Goal: Check status: Check status

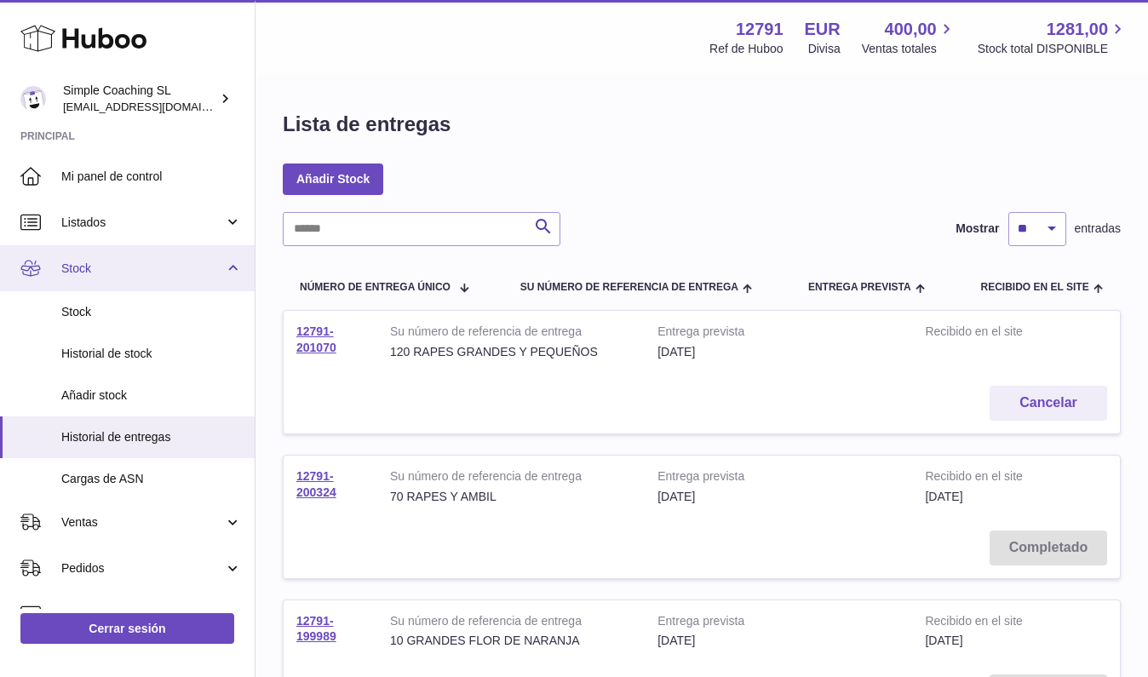
click at [129, 261] on span "Stock" at bounding box center [142, 269] width 163 height 16
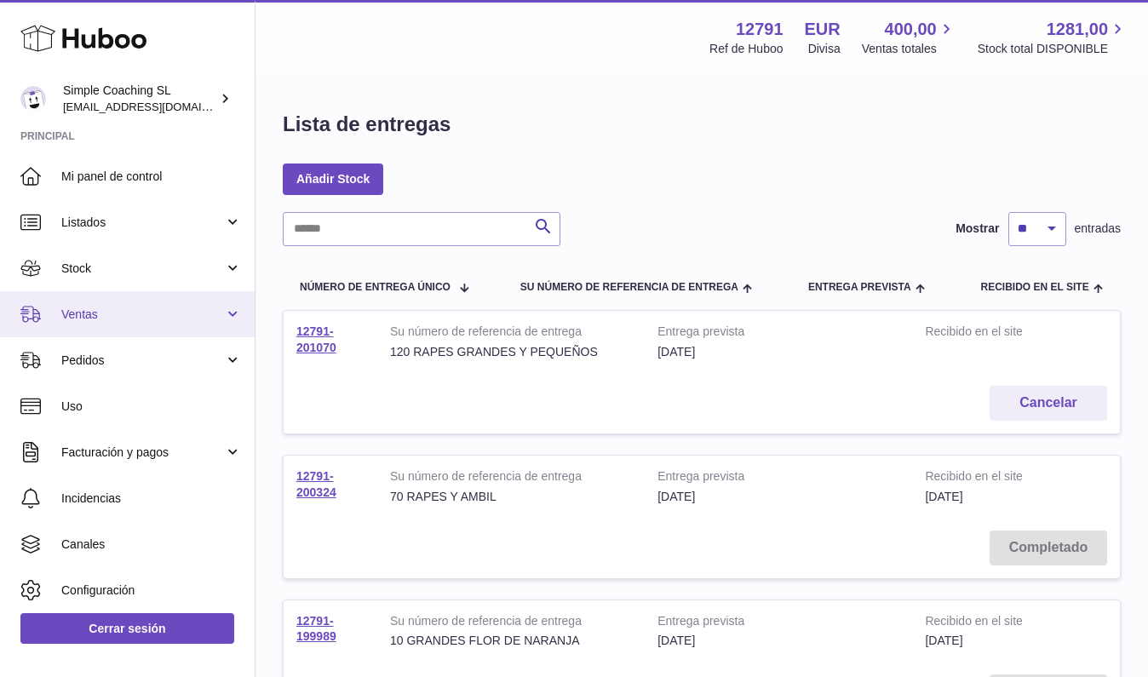
click at [126, 322] on link "Ventas" at bounding box center [127, 314] width 255 height 46
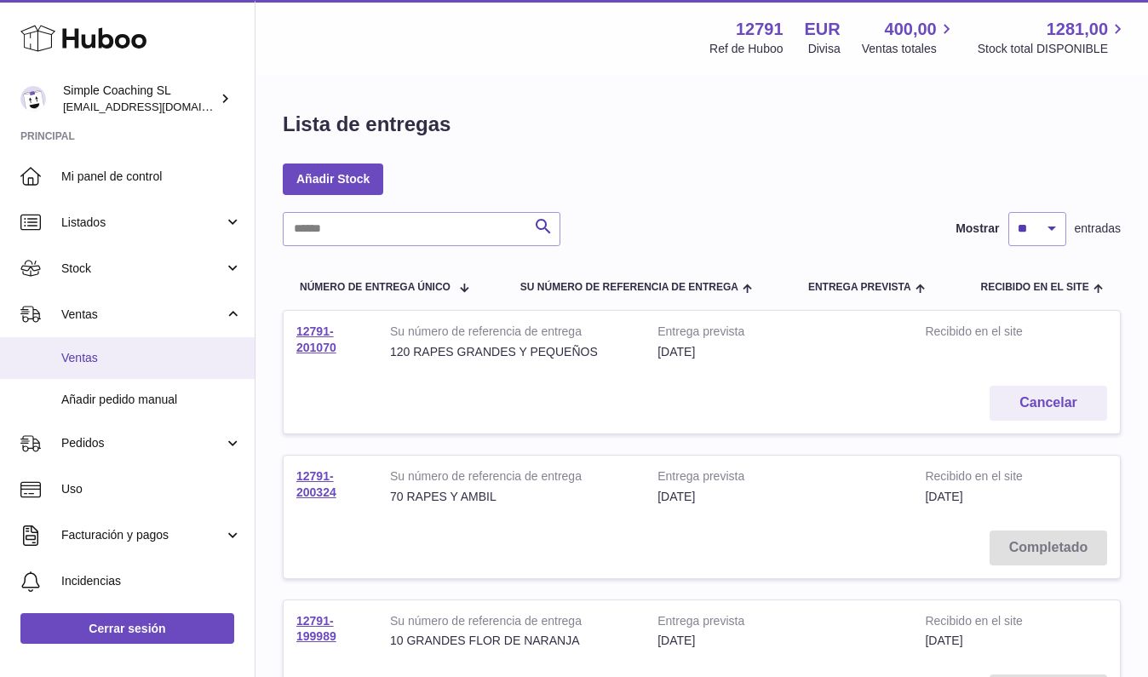
click at [134, 362] on span "Ventas" at bounding box center [151, 358] width 181 height 16
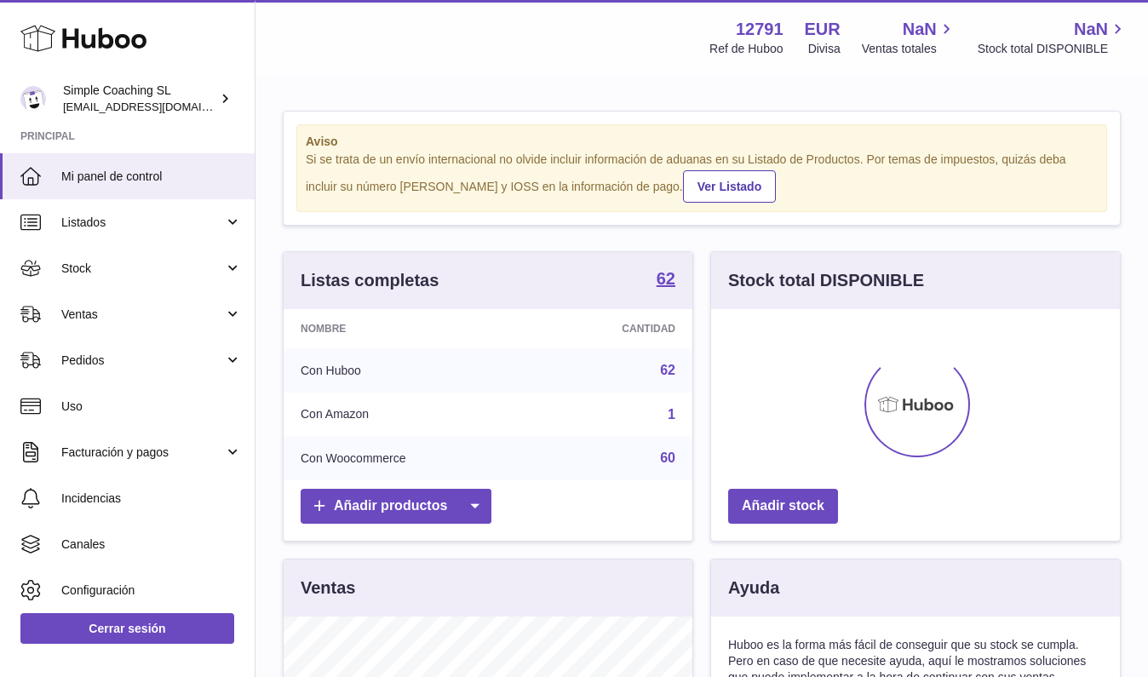
scroll to position [266, 409]
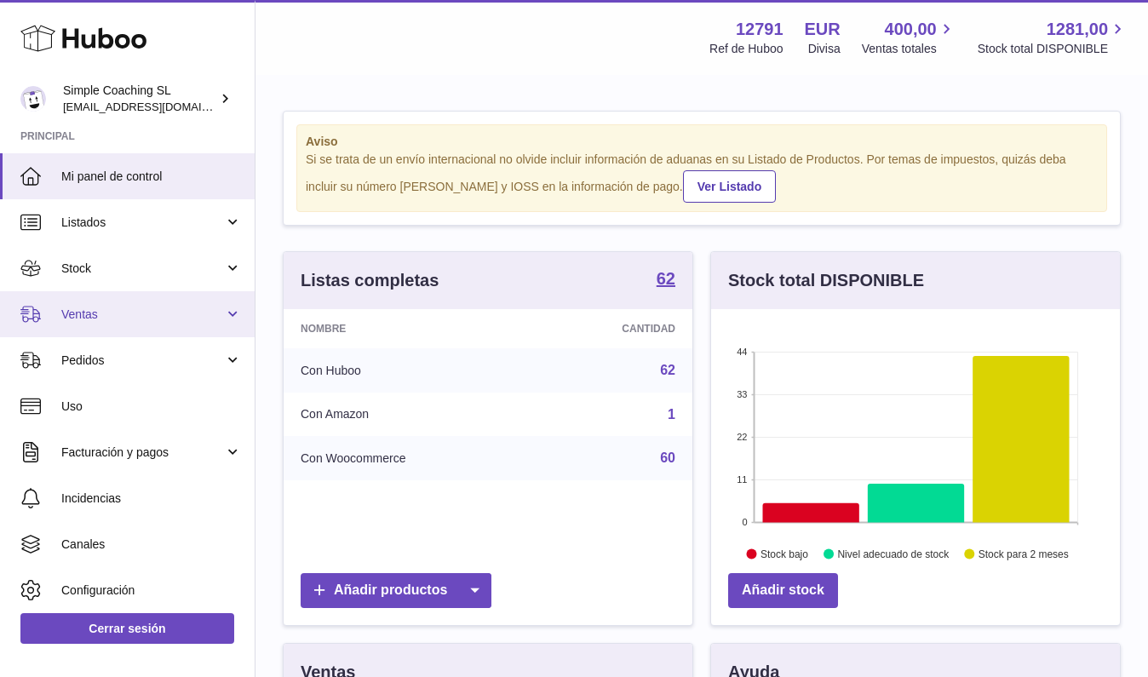
click at [100, 328] on link "Ventas" at bounding box center [127, 314] width 255 height 46
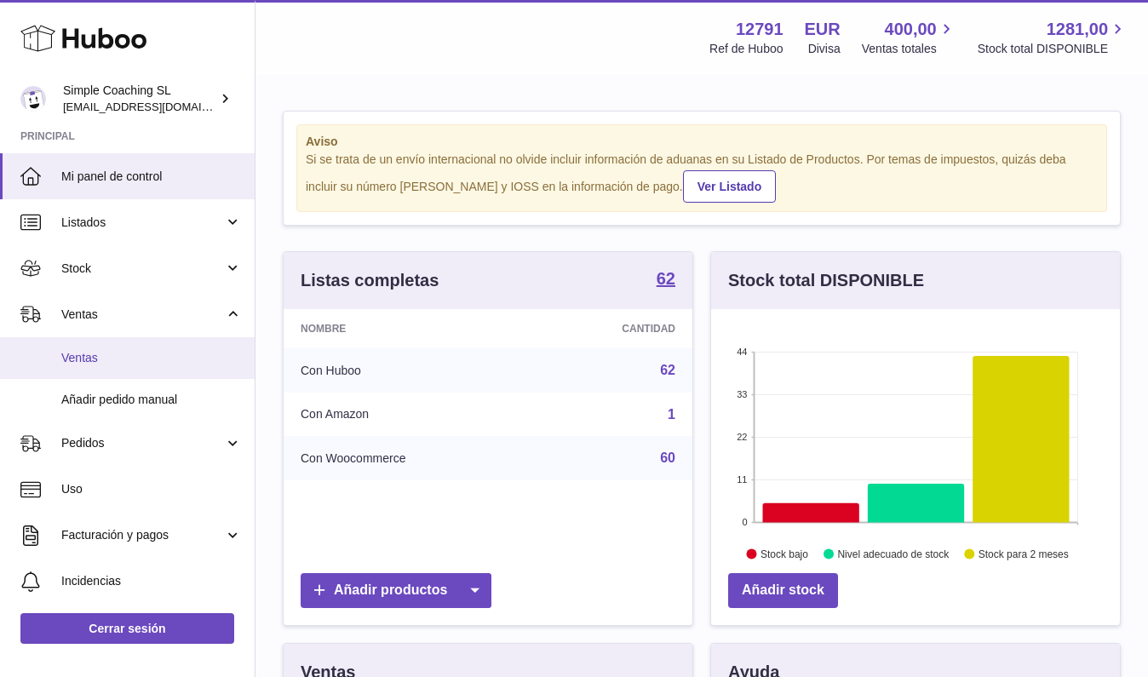
click at [97, 360] on span "Ventas" at bounding box center [151, 358] width 181 height 16
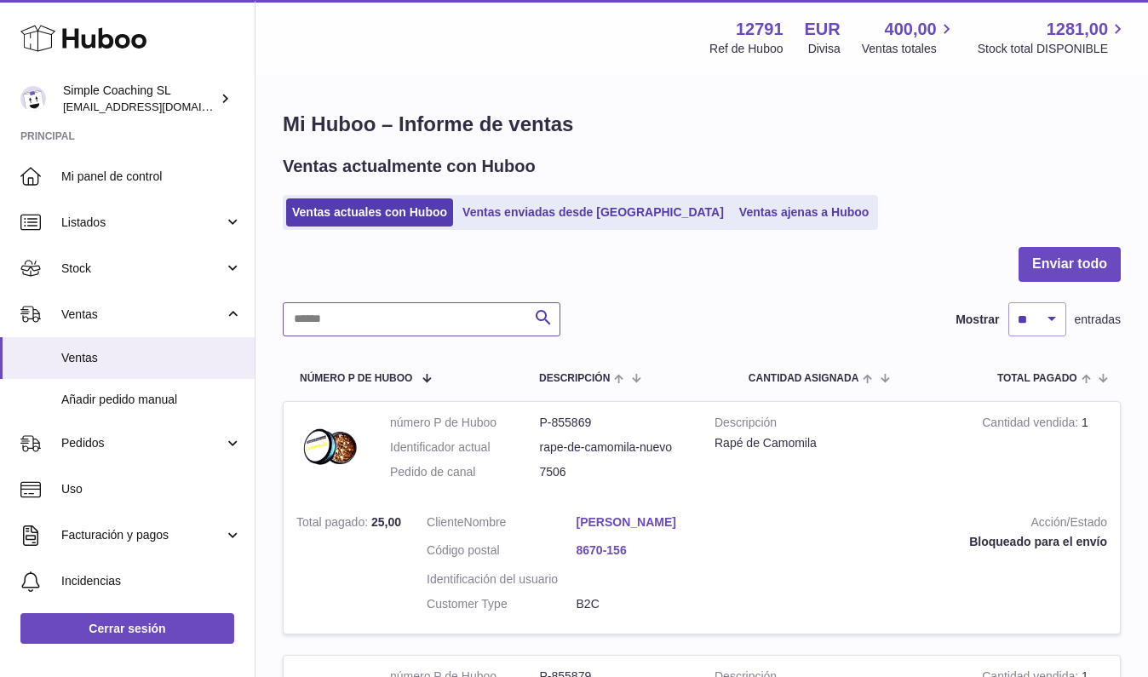
click at [385, 310] on input "text" at bounding box center [422, 319] width 278 height 34
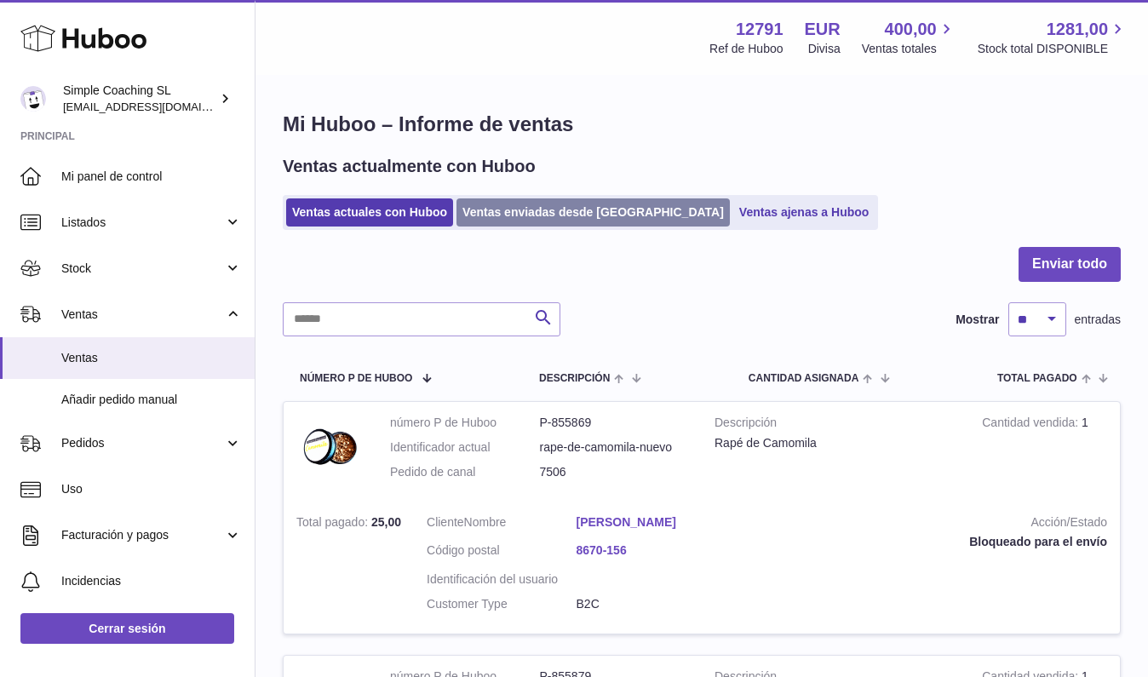
click at [619, 212] on link "Ventas enviadas desde [GEOGRAPHIC_DATA]" at bounding box center [593, 212] width 273 height 28
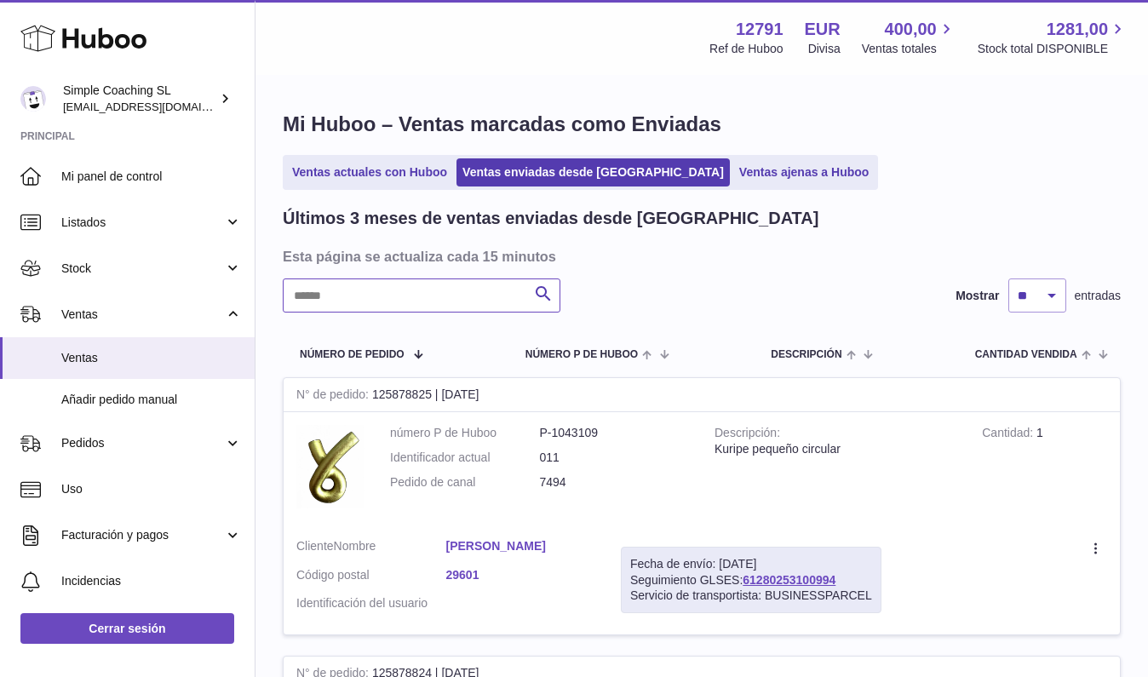
click at [415, 287] on input "text" at bounding box center [422, 296] width 278 height 34
type input "******"
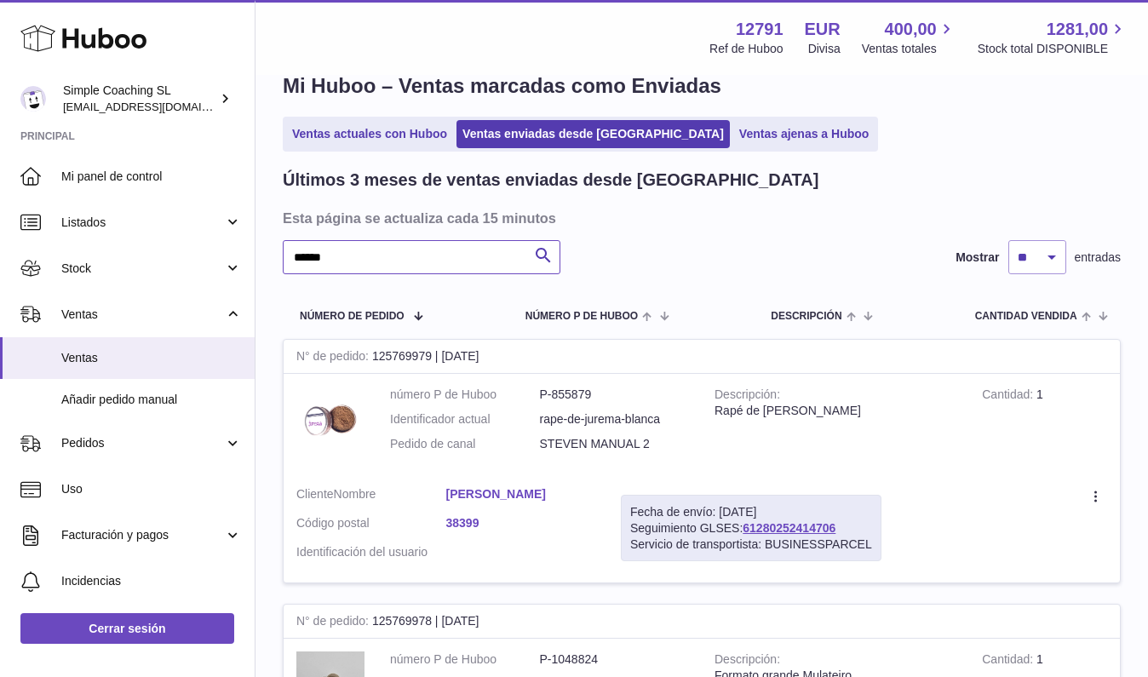
scroll to position [344, 0]
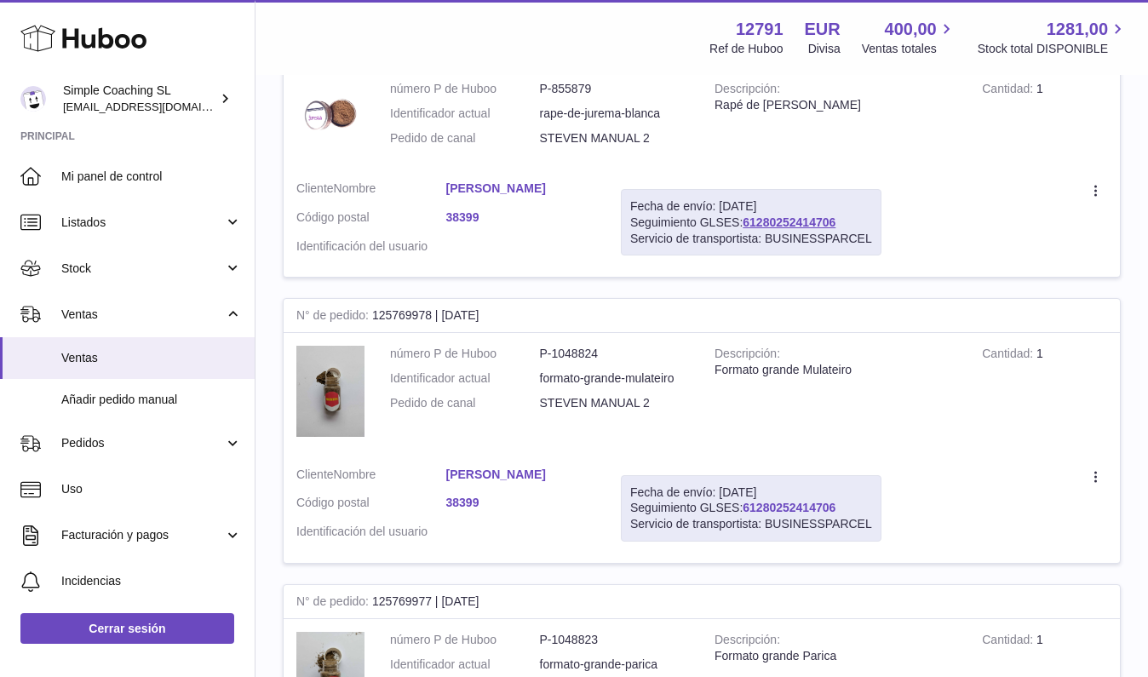
click at [796, 502] on link "61280252414706" at bounding box center [789, 508] width 93 height 14
click at [790, 501] on link "61280252414706" at bounding box center [789, 508] width 93 height 14
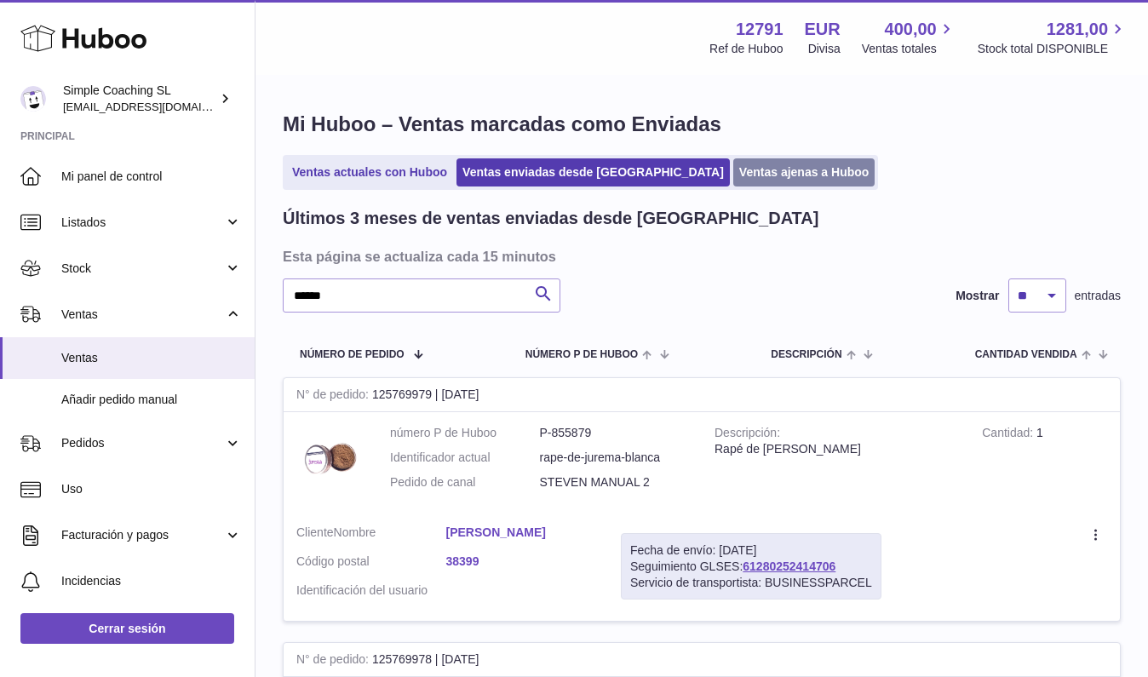
click at [733, 170] on link "Ventas ajenas a Huboo" at bounding box center [804, 172] width 142 height 28
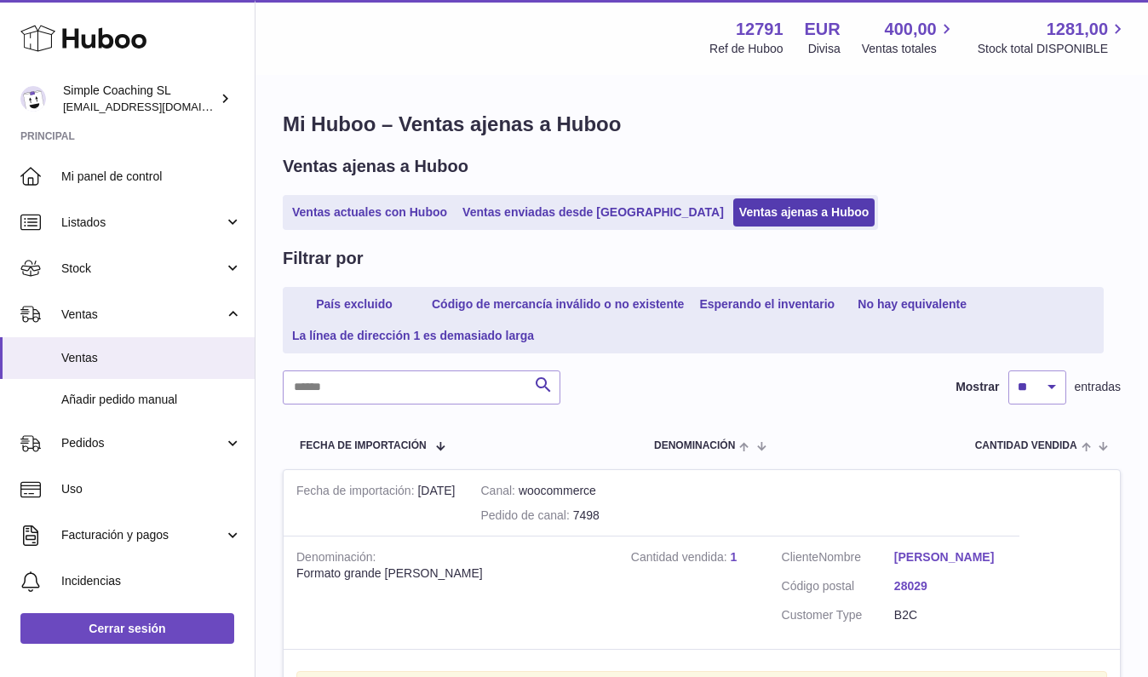
click at [406, 394] on input "text" at bounding box center [422, 388] width 278 height 34
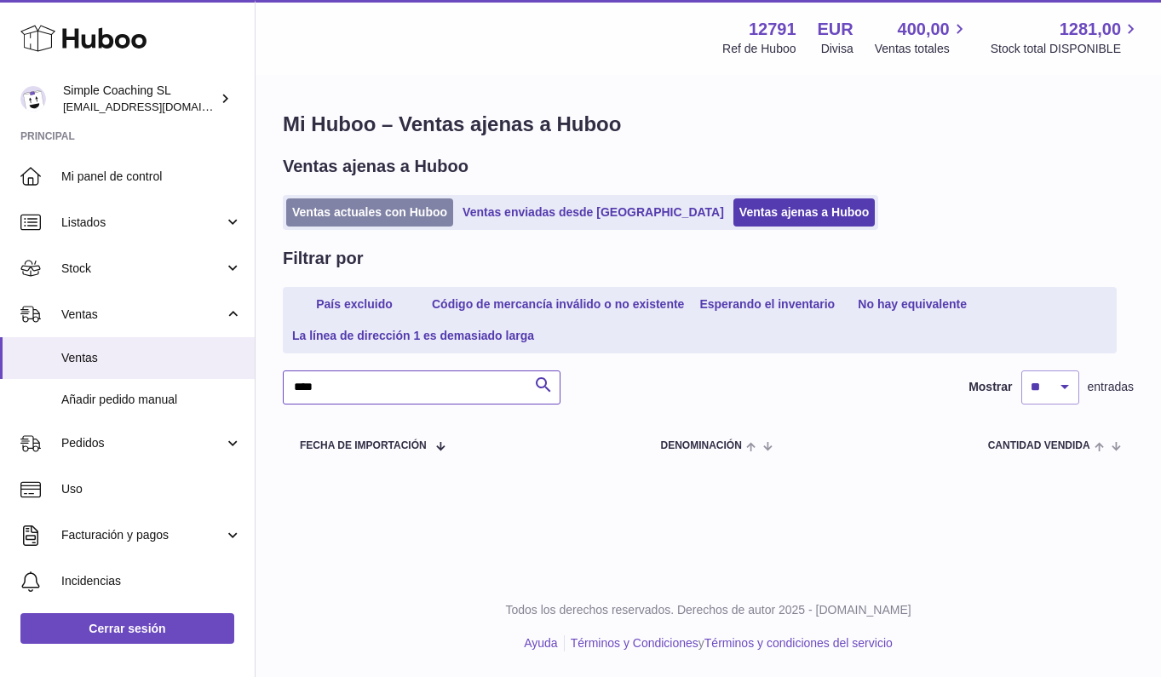
type input "****"
click at [393, 209] on link "Ventas actuales con Huboo" at bounding box center [369, 212] width 167 height 28
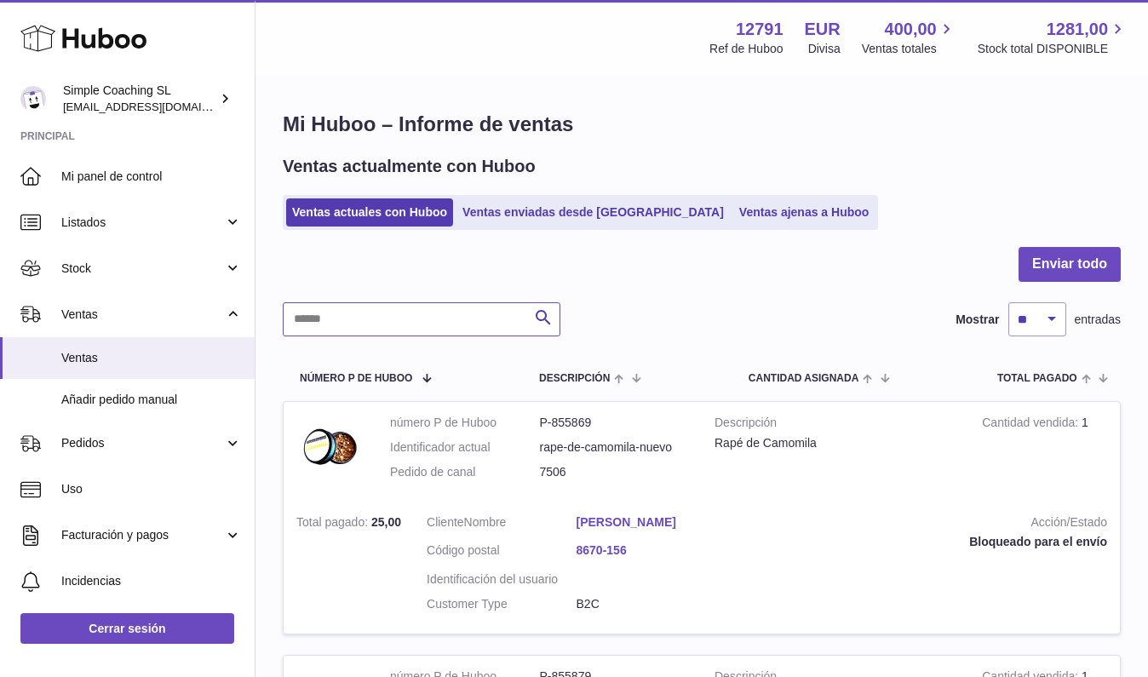
click at [453, 322] on input "text" at bounding box center [422, 319] width 278 height 34
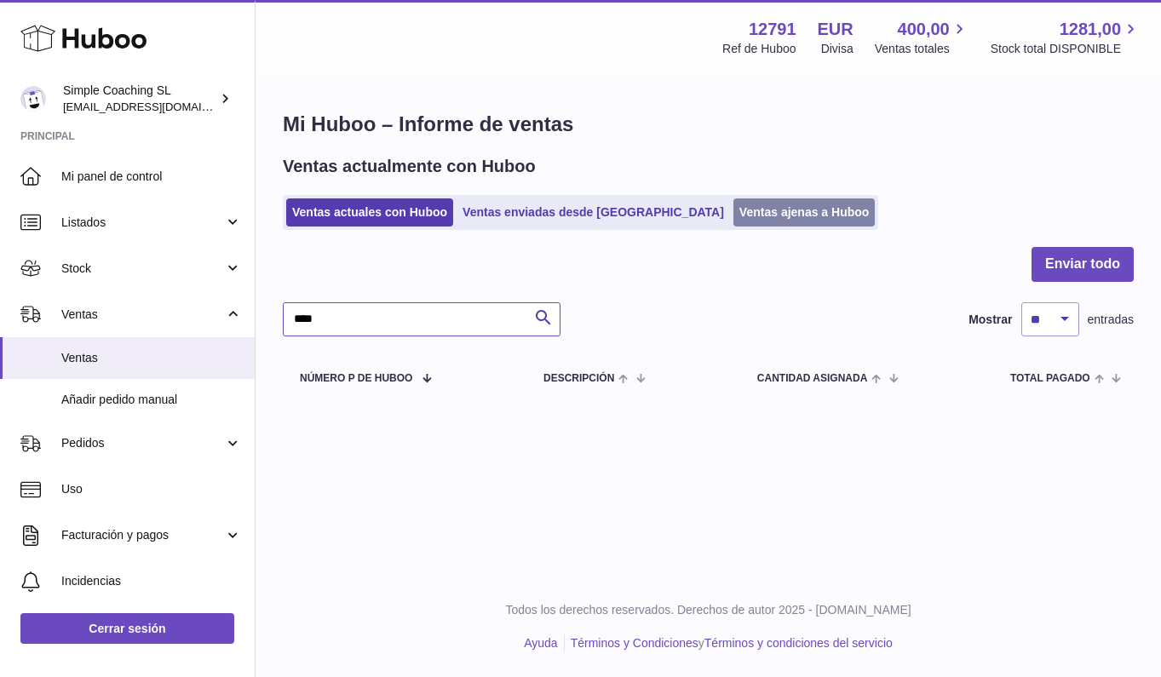
type input "****"
click at [733, 221] on link "Ventas ajenas a Huboo" at bounding box center [804, 212] width 142 height 28
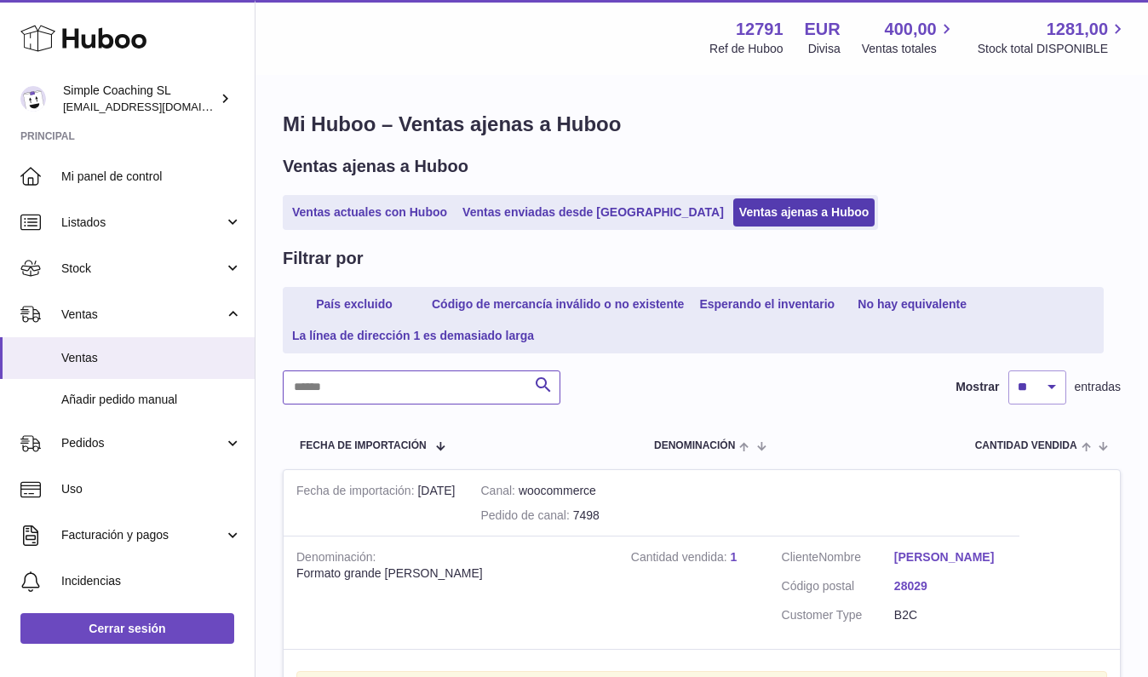
click at [371, 377] on input "text" at bounding box center [422, 388] width 278 height 34
type input "****"
